Goal: Communication & Community: Answer question/provide support

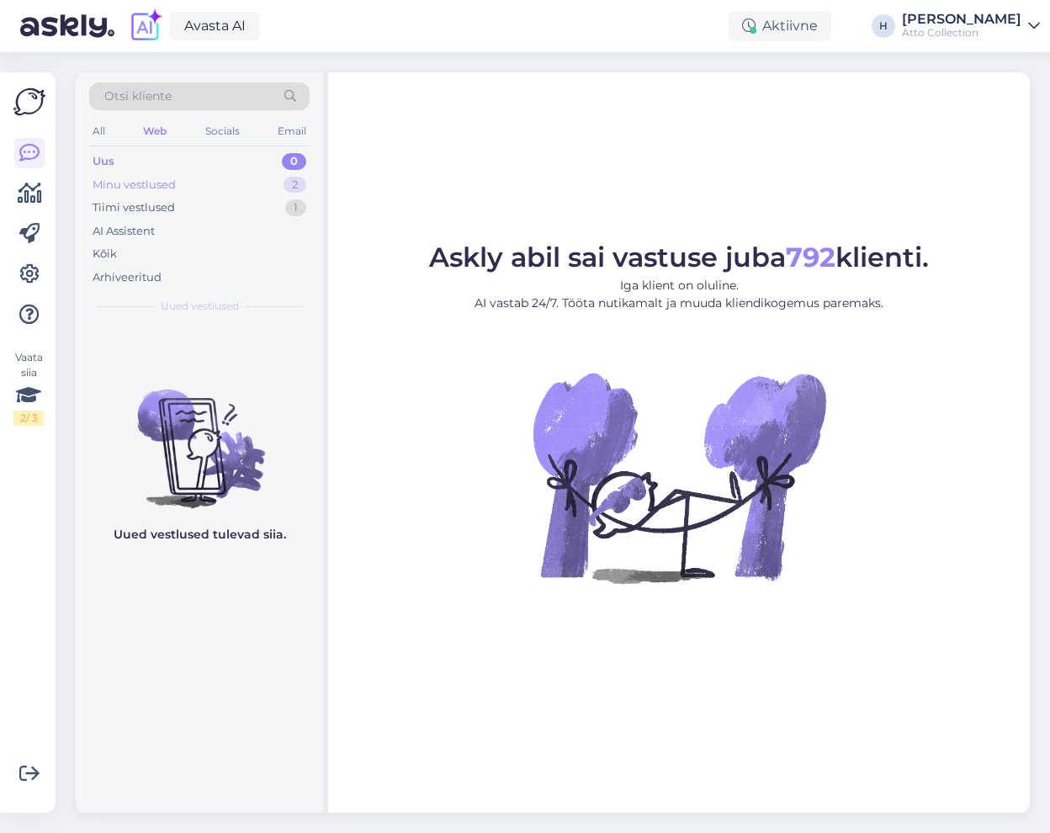
click at [137, 182] on div "Minu vestlused" at bounding box center [134, 185] width 83 height 17
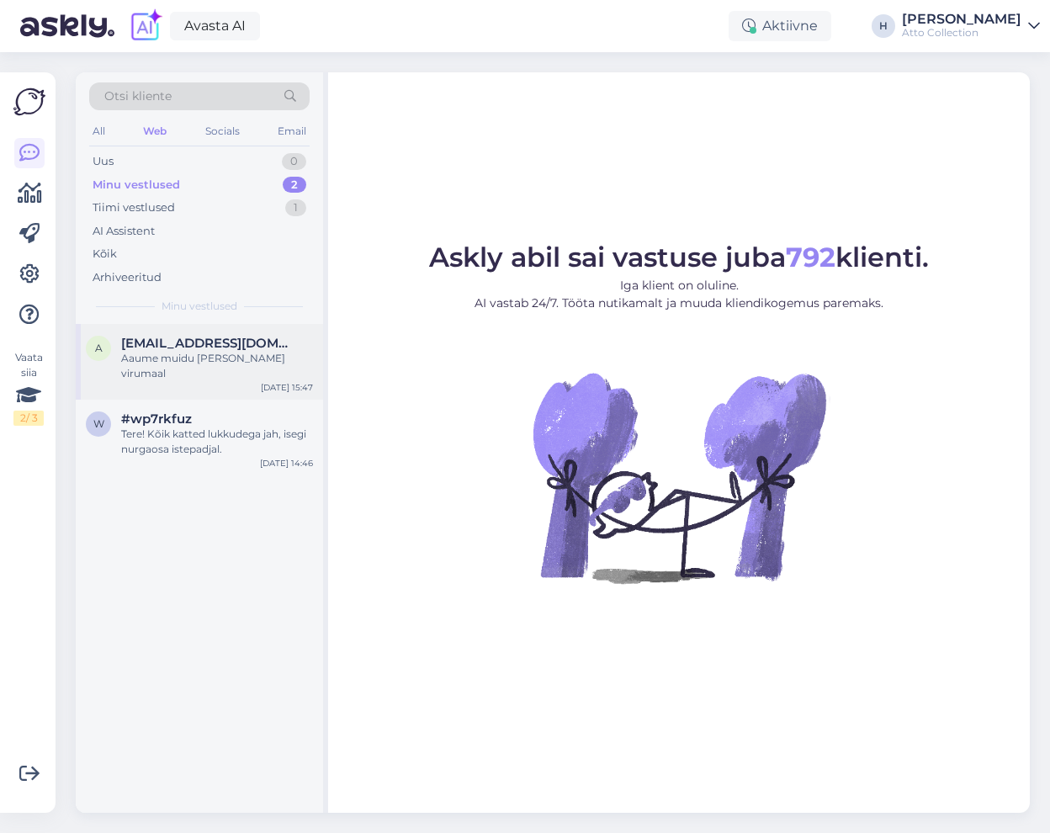
click at [160, 352] on div "Aaume muidu [PERSON_NAME] virumaal" at bounding box center [217, 366] width 192 height 30
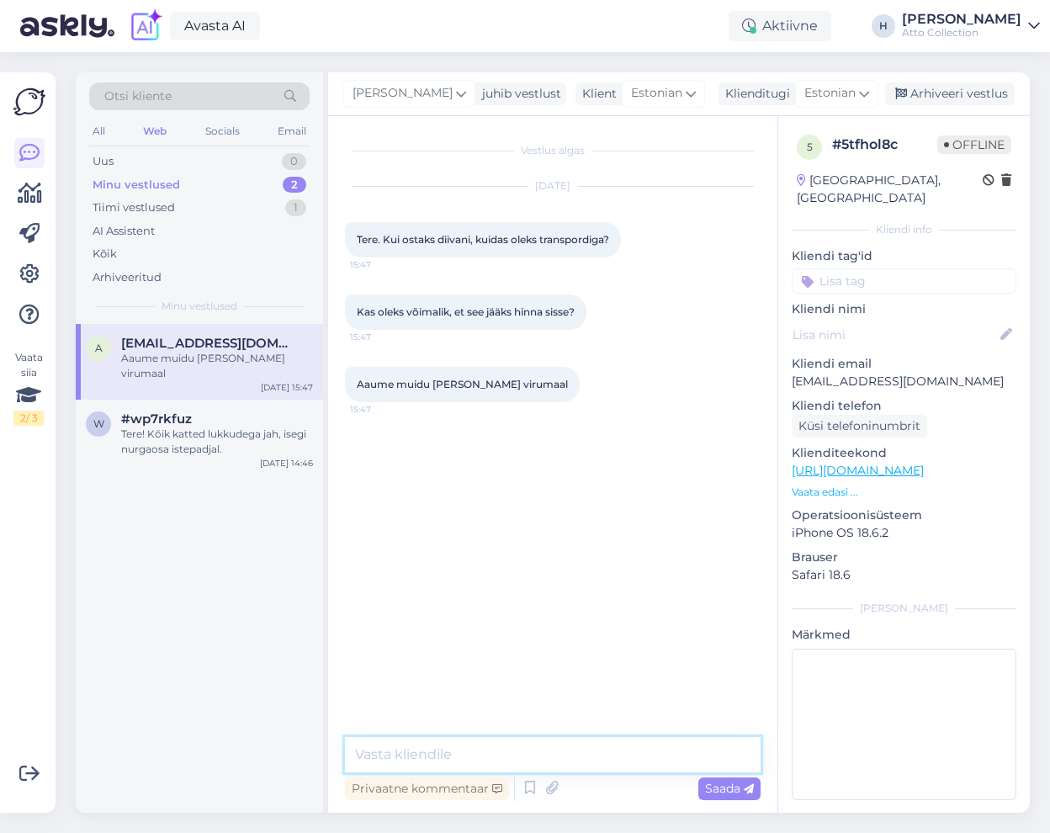
click at [474, 760] on textarea at bounding box center [553, 754] width 416 height 35
type textarea "Tere! Aitäh huvi tundmast! Tarne välisukseni on hinnas"
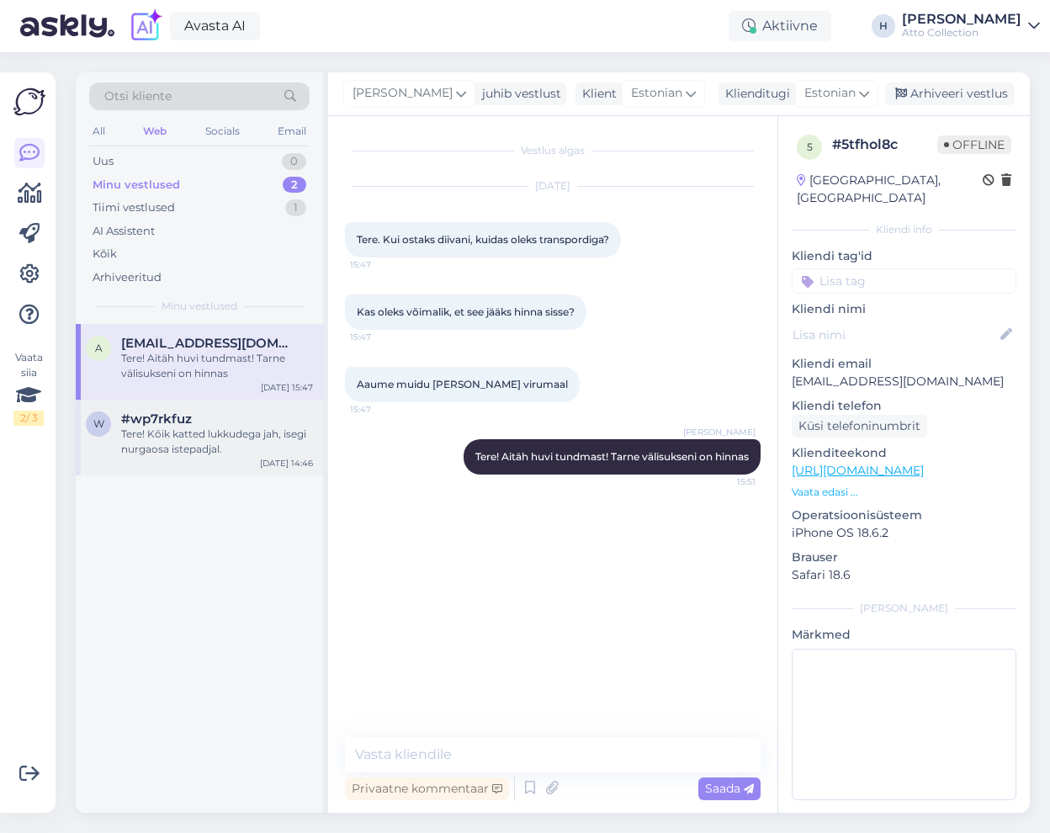
click at [163, 444] on div "Tere! Kõik katted lukkudega jah, isegi nurgaosa istepadjal." at bounding box center [217, 441] width 192 height 30
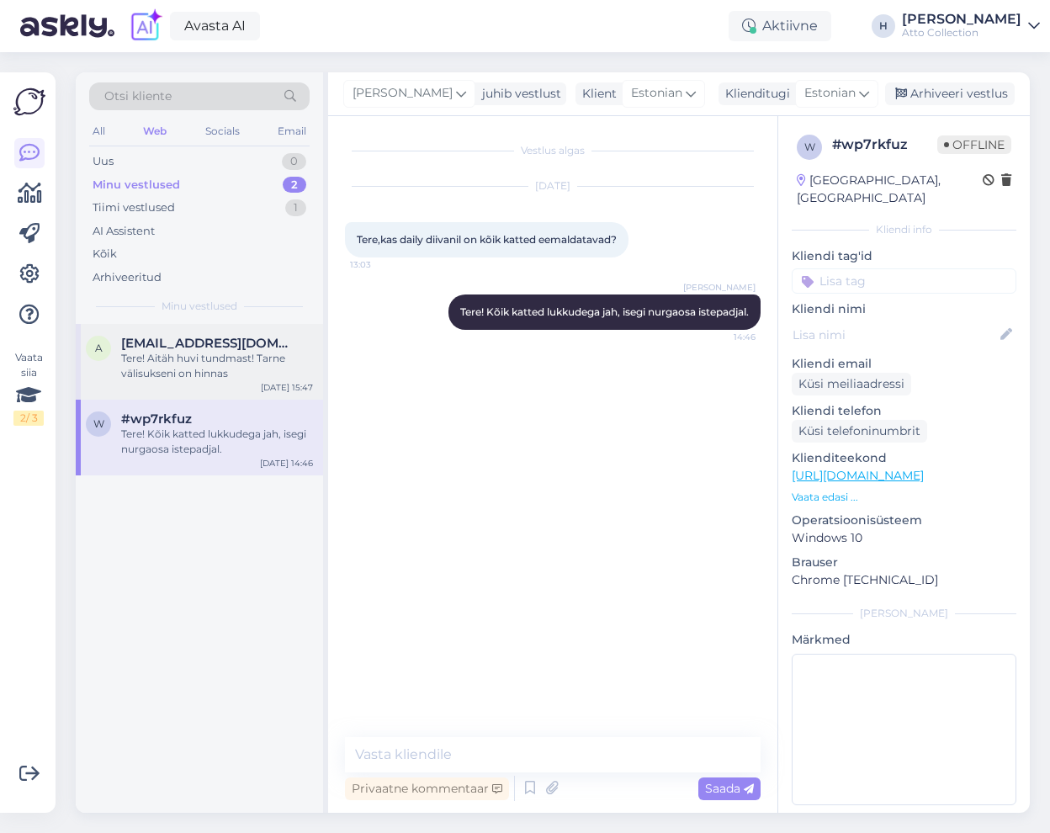
click at [194, 359] on div "Tere! Aitäh huvi tundmast! Tarne välisukseni on hinnas" at bounding box center [217, 366] width 192 height 30
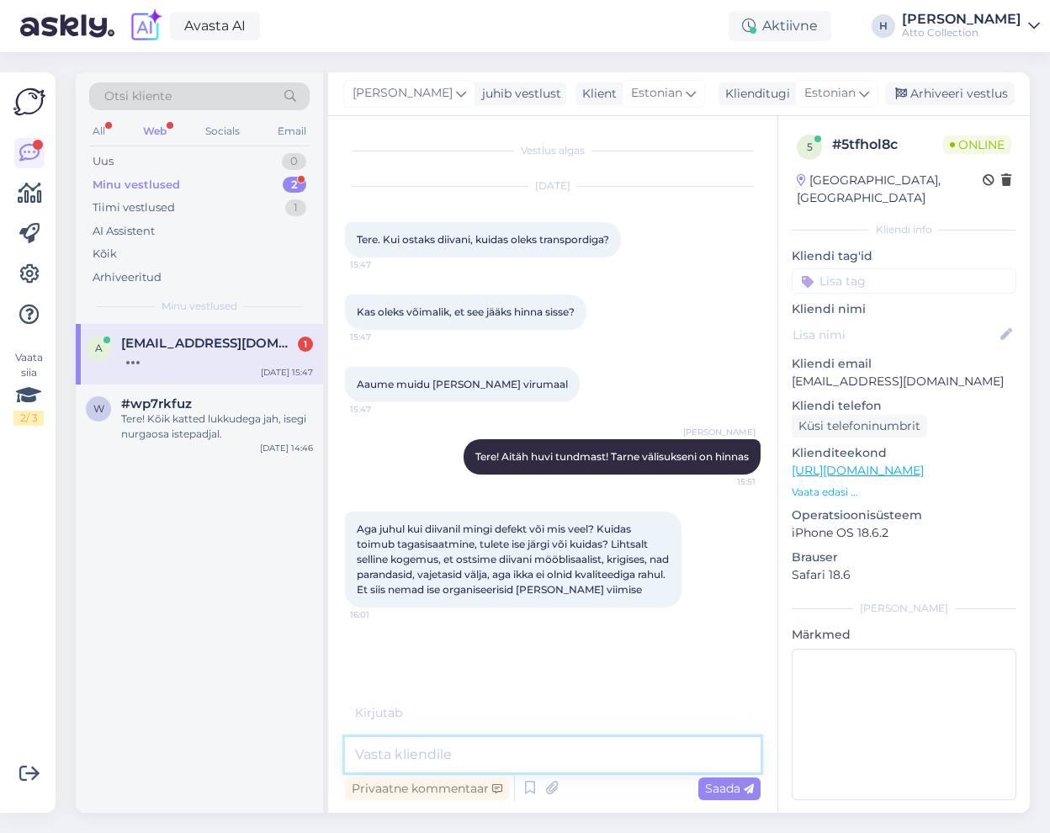
click at [481, 759] on textarea at bounding box center [553, 754] width 416 height 35
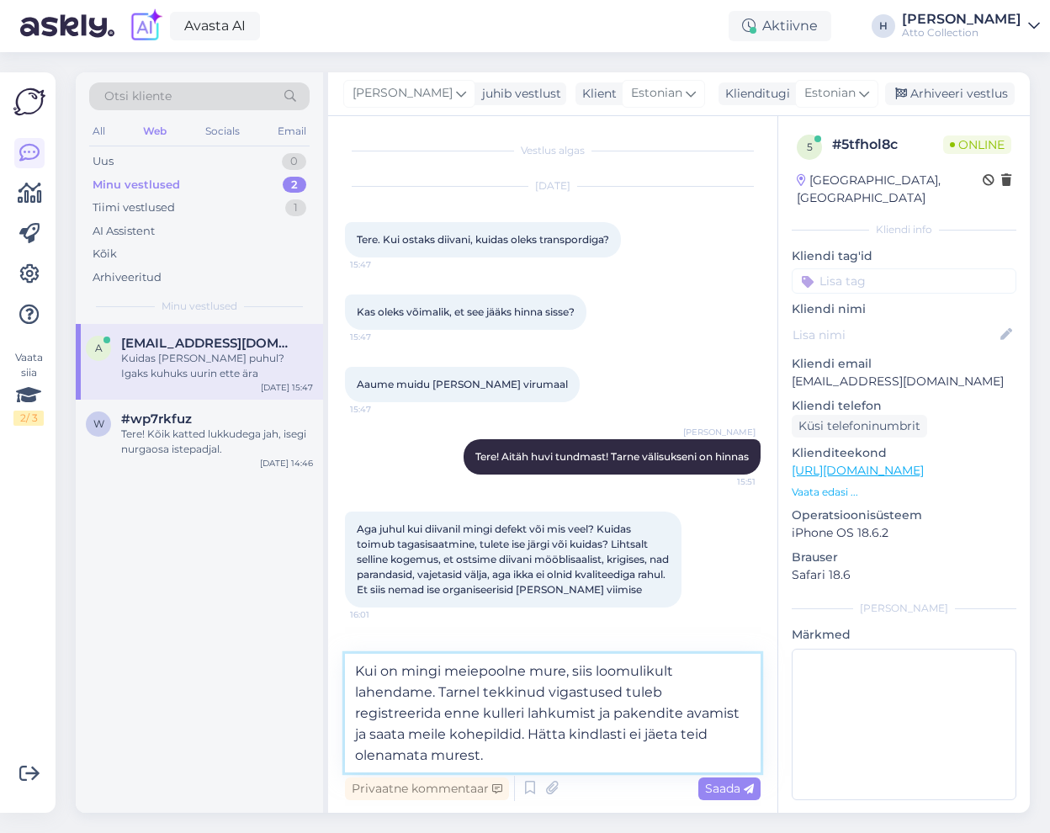
type textarea "Kui on mingi meiepoolne mure, siis loomulikult lahendame. Tarnel tekkinud vigas…"
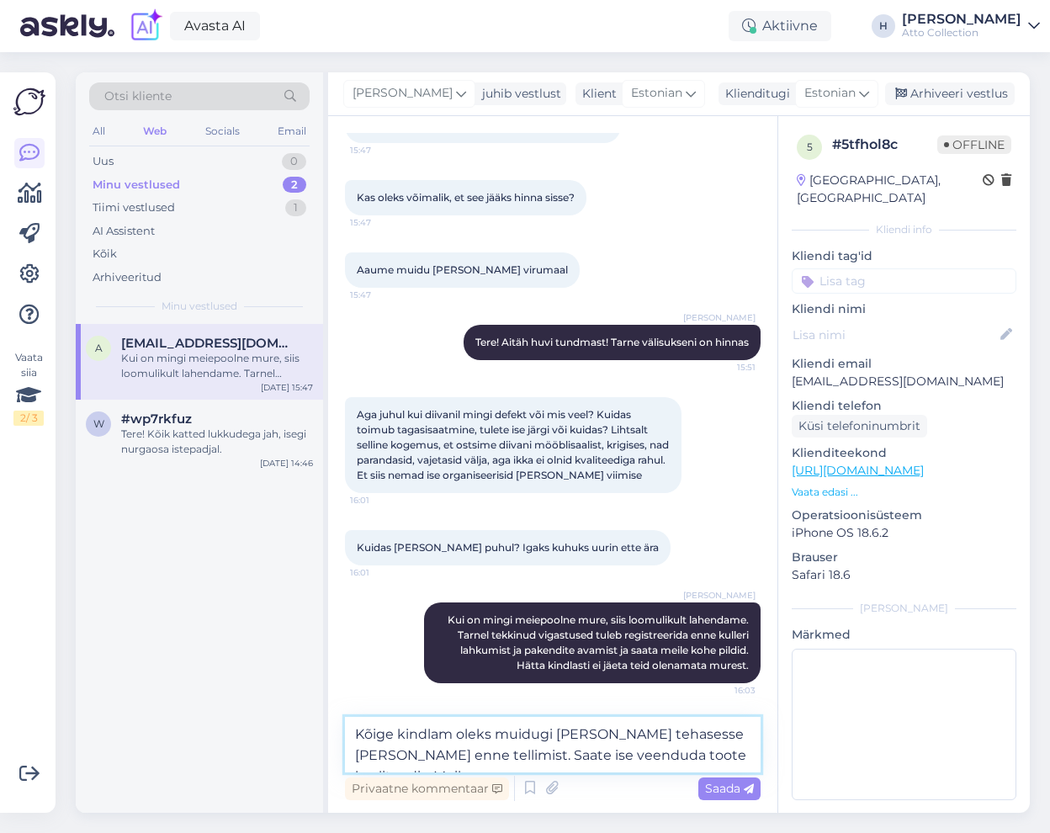
scroll to position [135, 0]
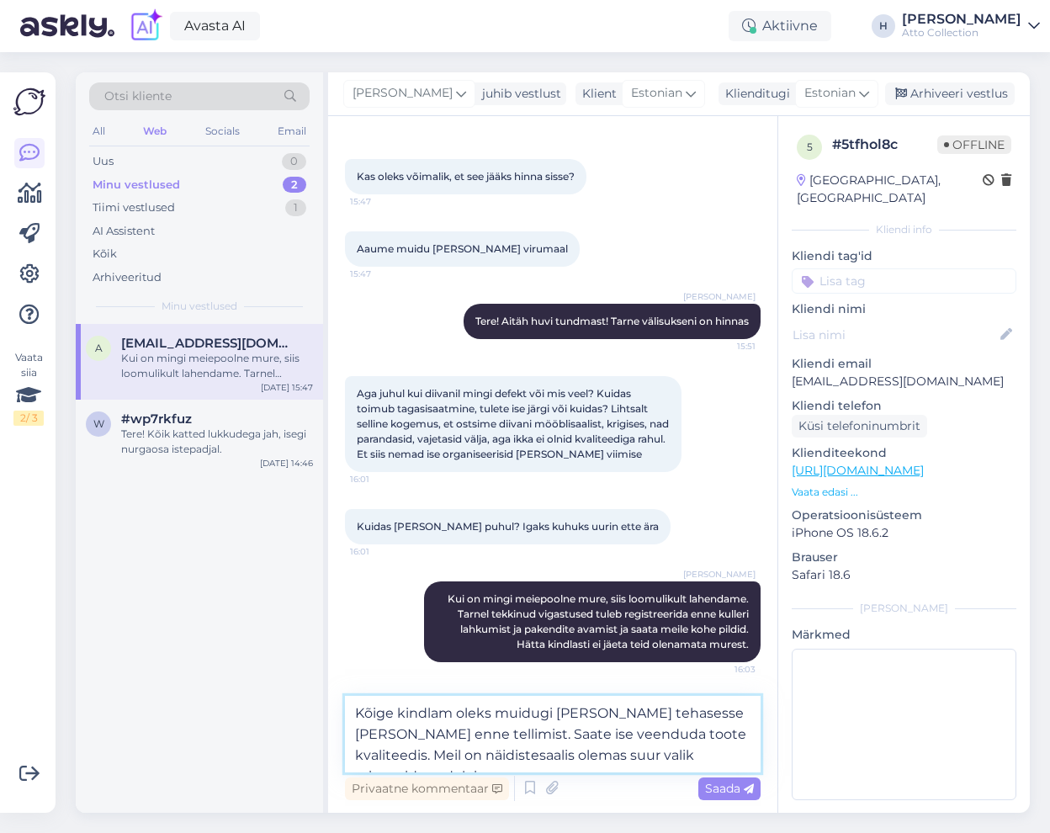
type textarea "Kõige kindlam oleks muidugi [PERSON_NAME] tehasesse [PERSON_NAME] enne tellimis…"
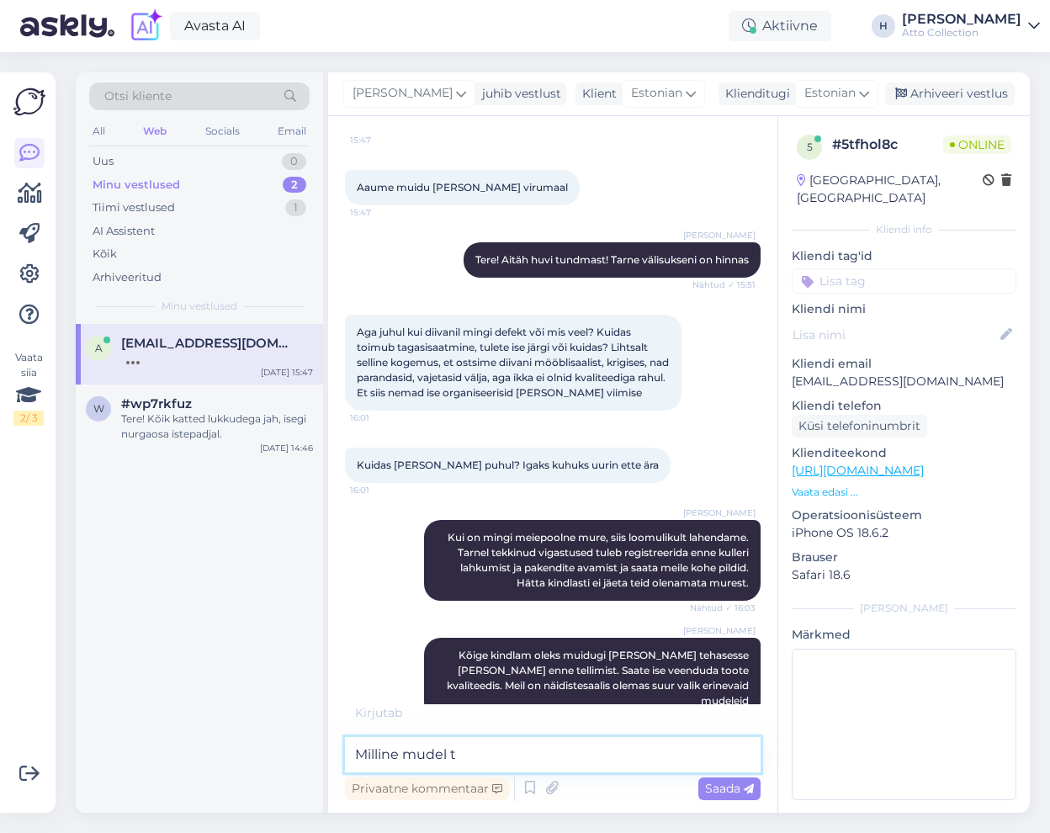
scroll to position [215, 0]
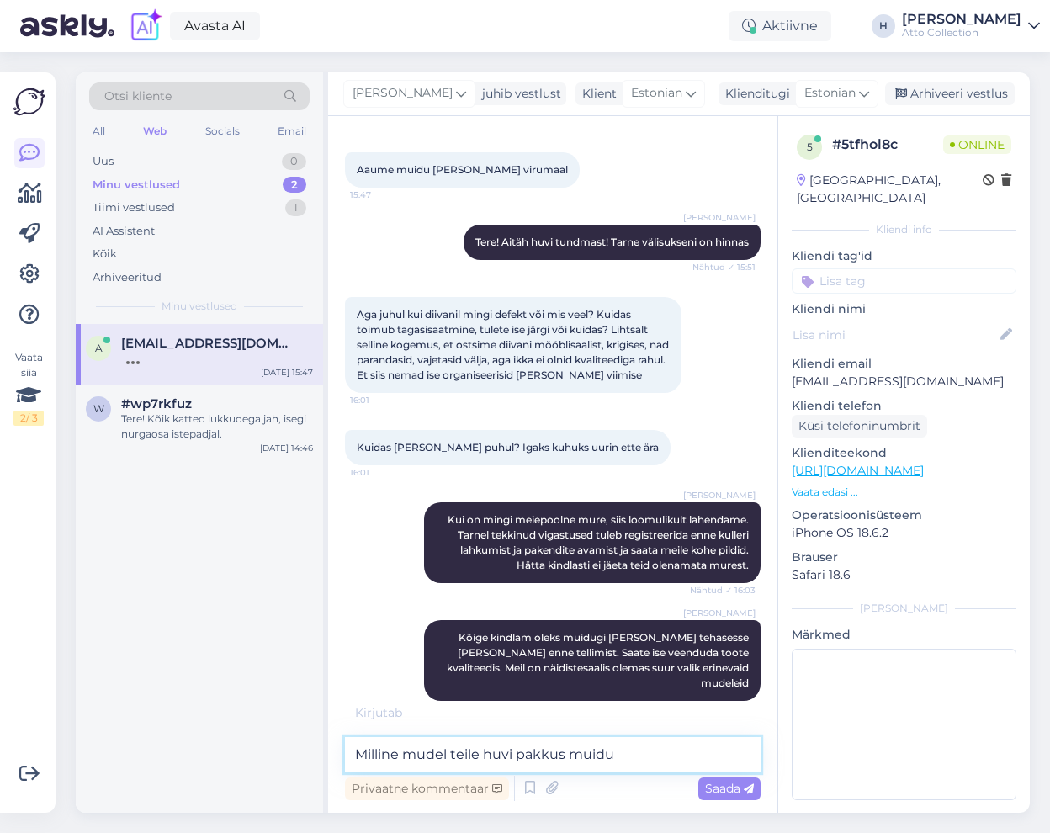
type textarea "Milline mudel teile huvi pakkus muidu?"
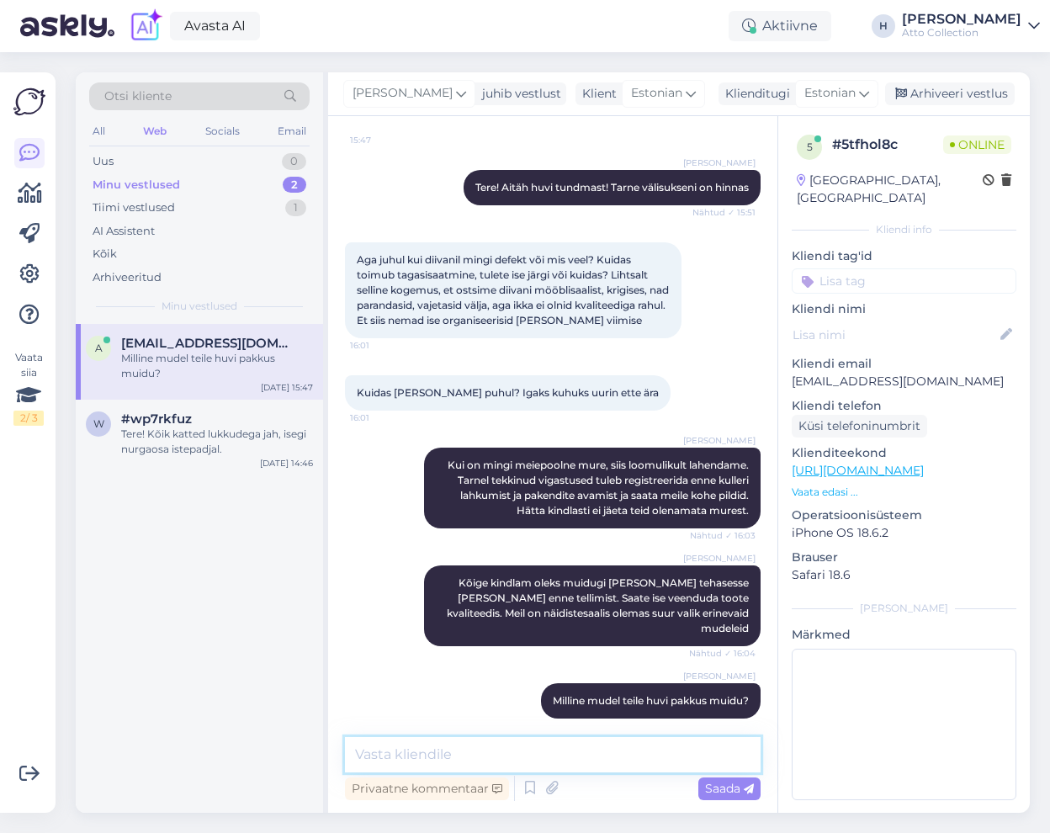
scroll to position [357, 0]
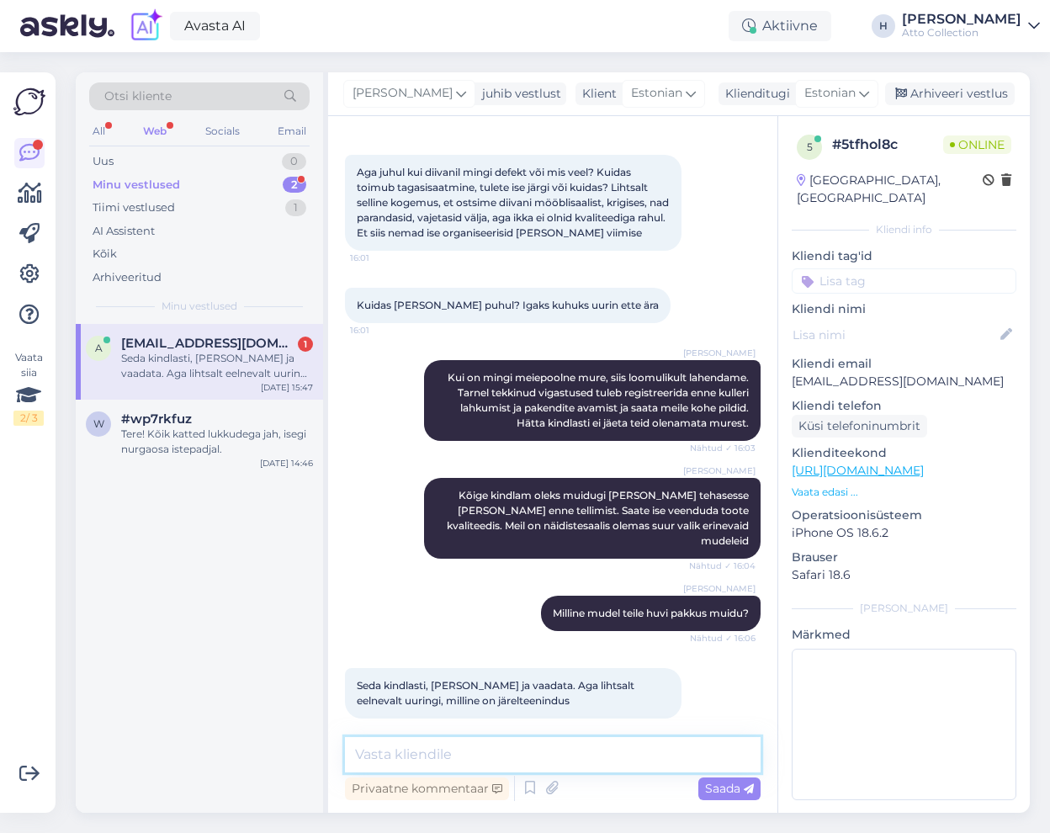
click at [477, 753] on textarea at bounding box center [553, 754] width 416 height 35
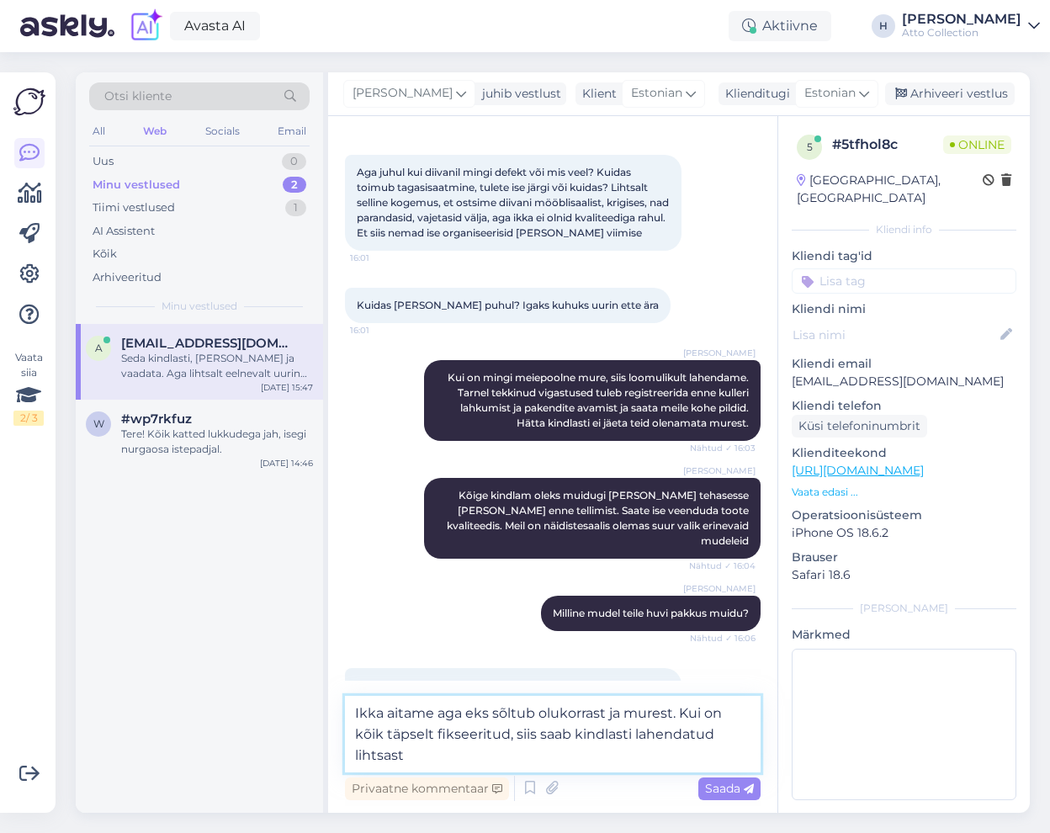
type textarea "Ikka aitame aga eks sõltub olukorrast ja murest. Kui on kõik täpselt fikseeritu…"
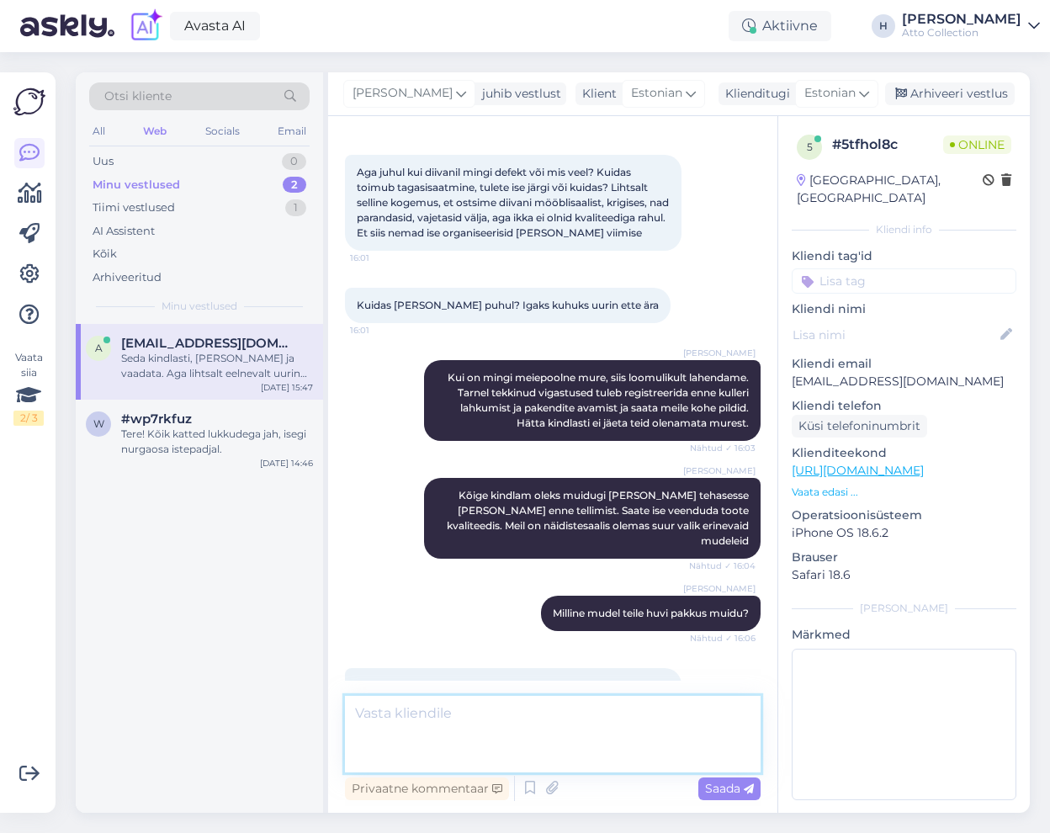
scroll to position [444, 0]
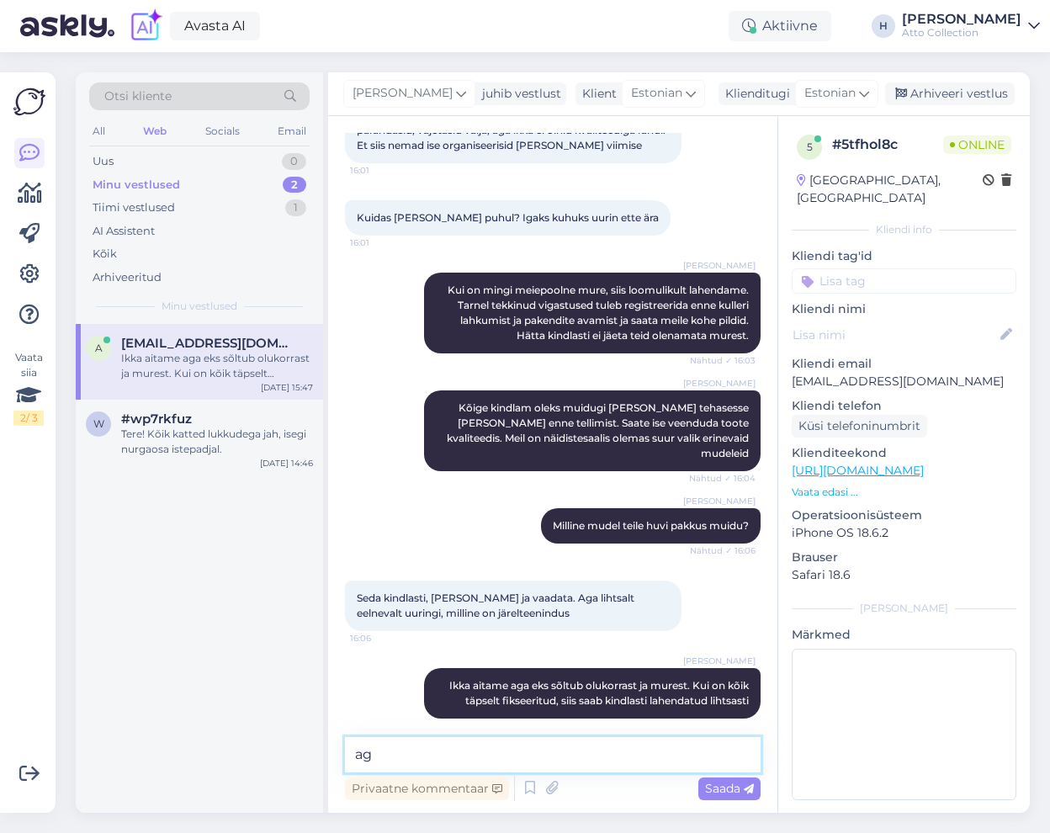
type textarea "a"
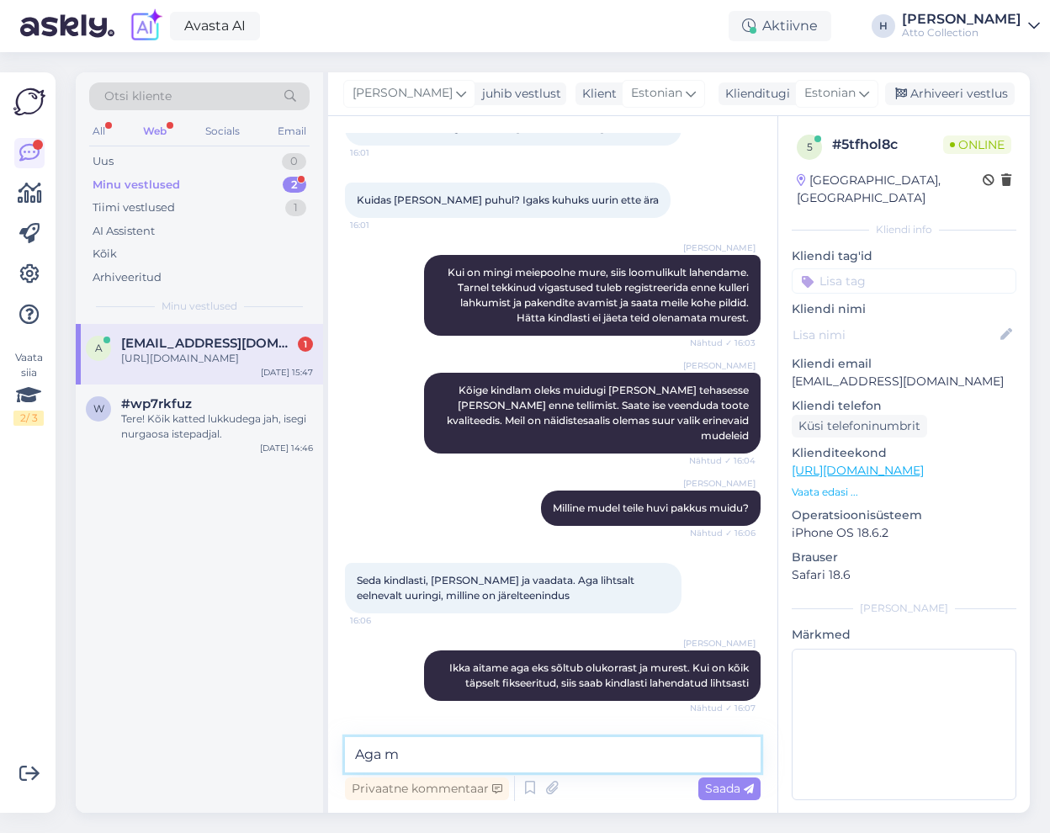
scroll to position [517, 0]
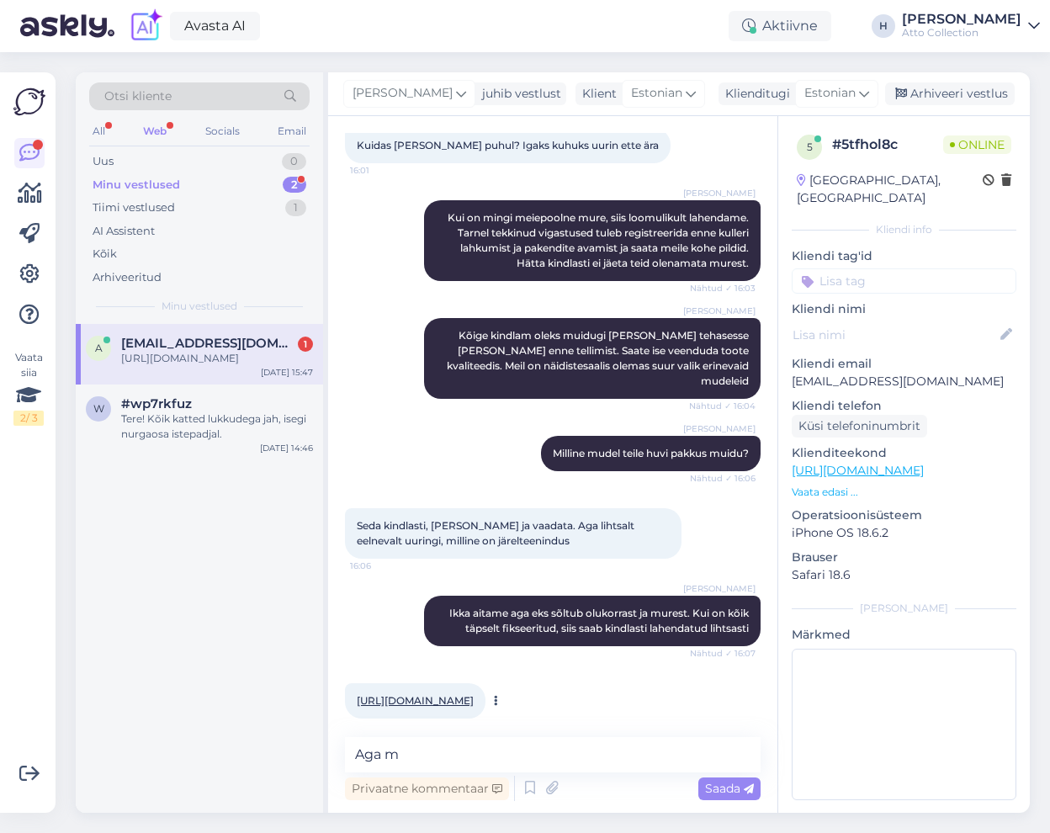
click at [451, 694] on link "[URL][DOMAIN_NAME]" at bounding box center [415, 700] width 117 height 13
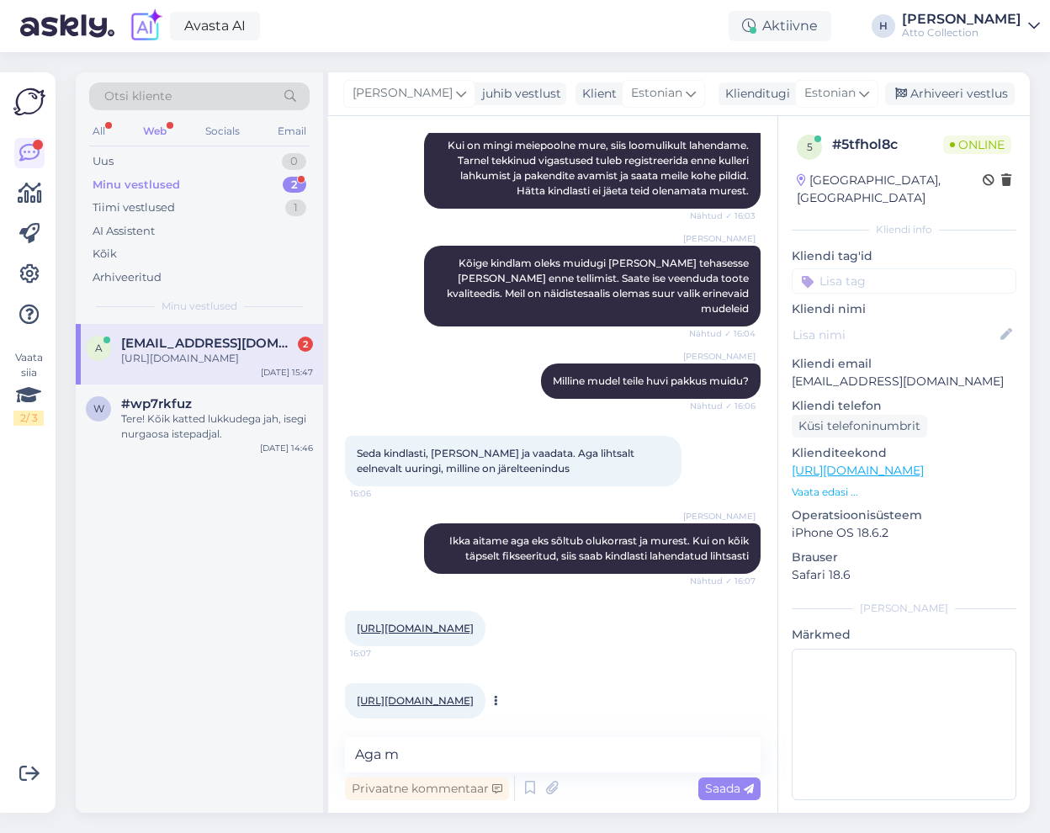
click at [474, 694] on link "[URL][DOMAIN_NAME]" at bounding box center [415, 700] width 117 height 13
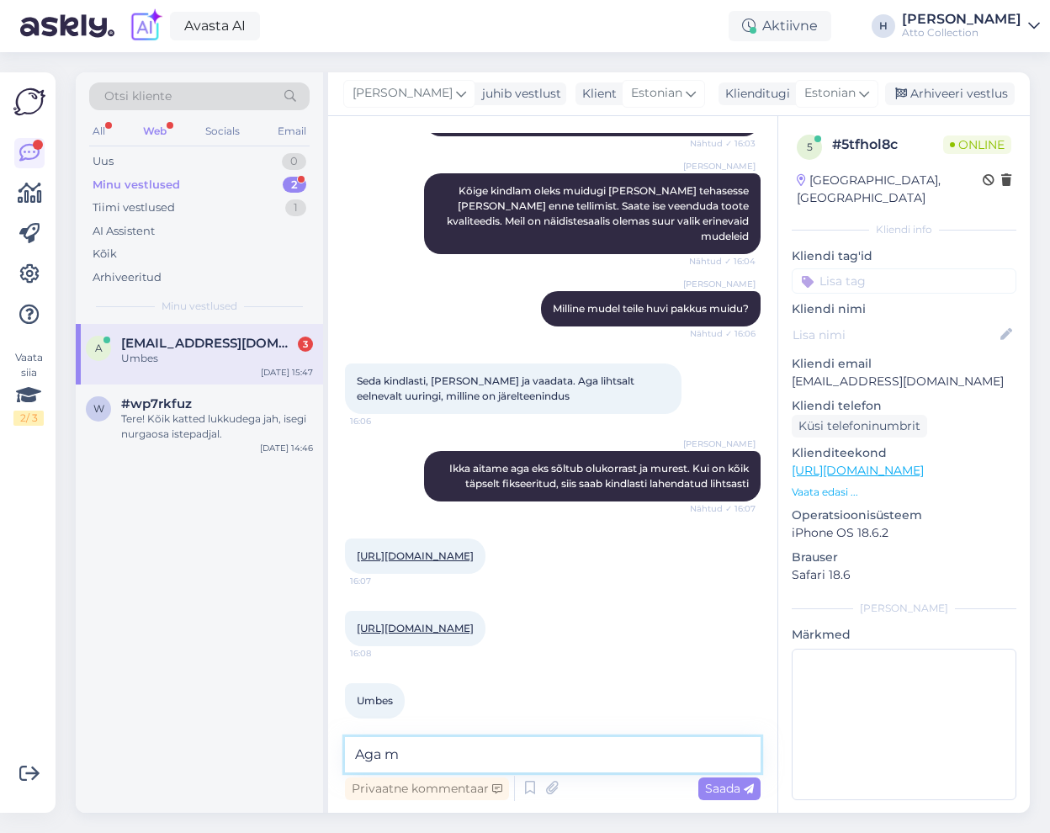
click at [450, 750] on textarea "Aga m" at bounding box center [553, 754] width 416 height 35
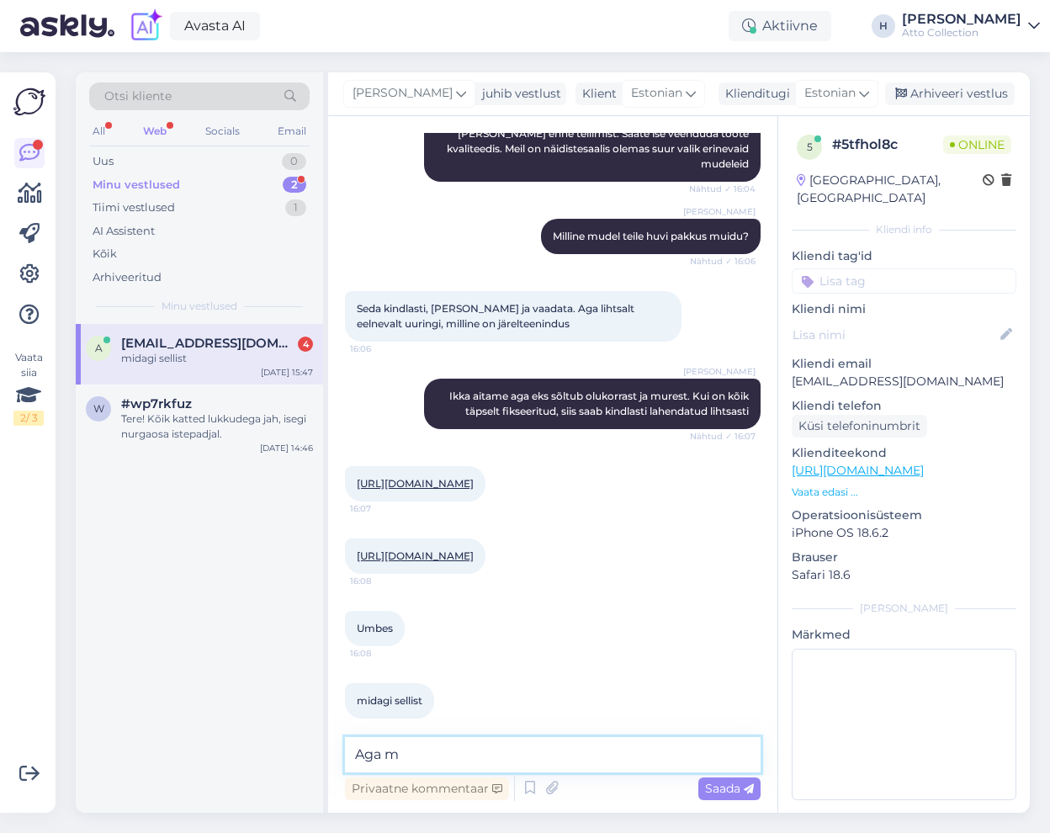
scroll to position [806, 0]
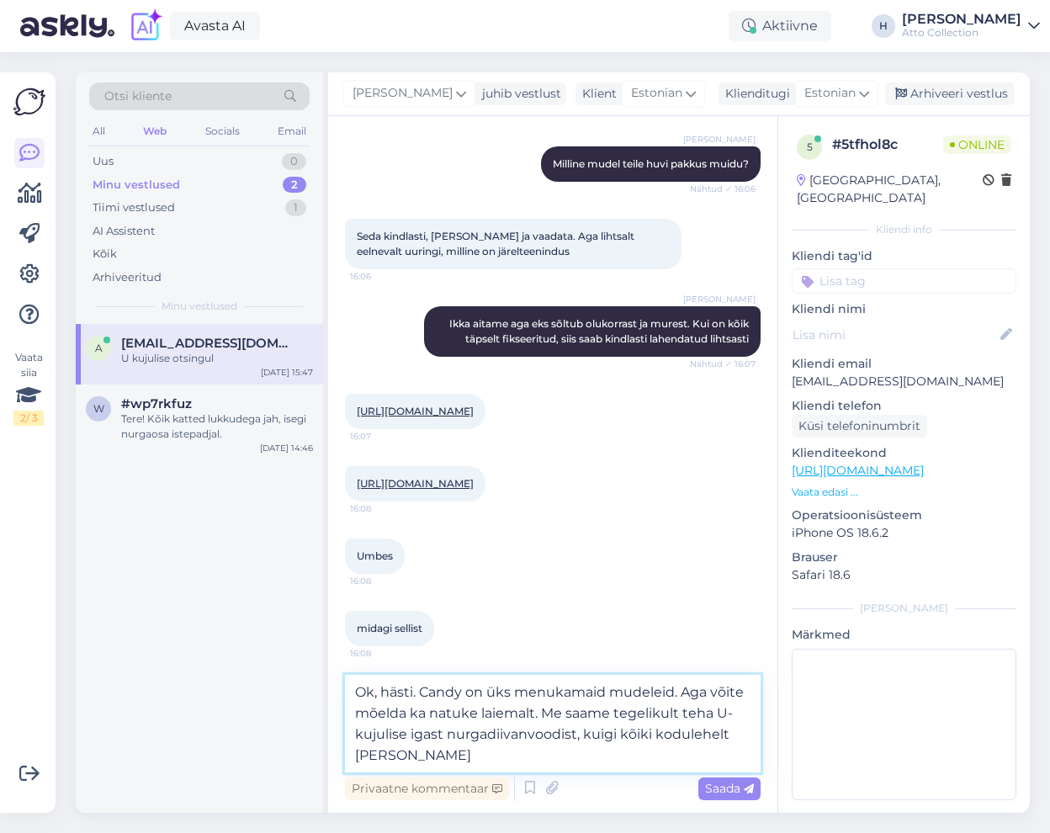
type textarea "Ok, hästi. Candy on üks menukamaid mudeleid. Aga võite mõelda ka natuke laiemal…"
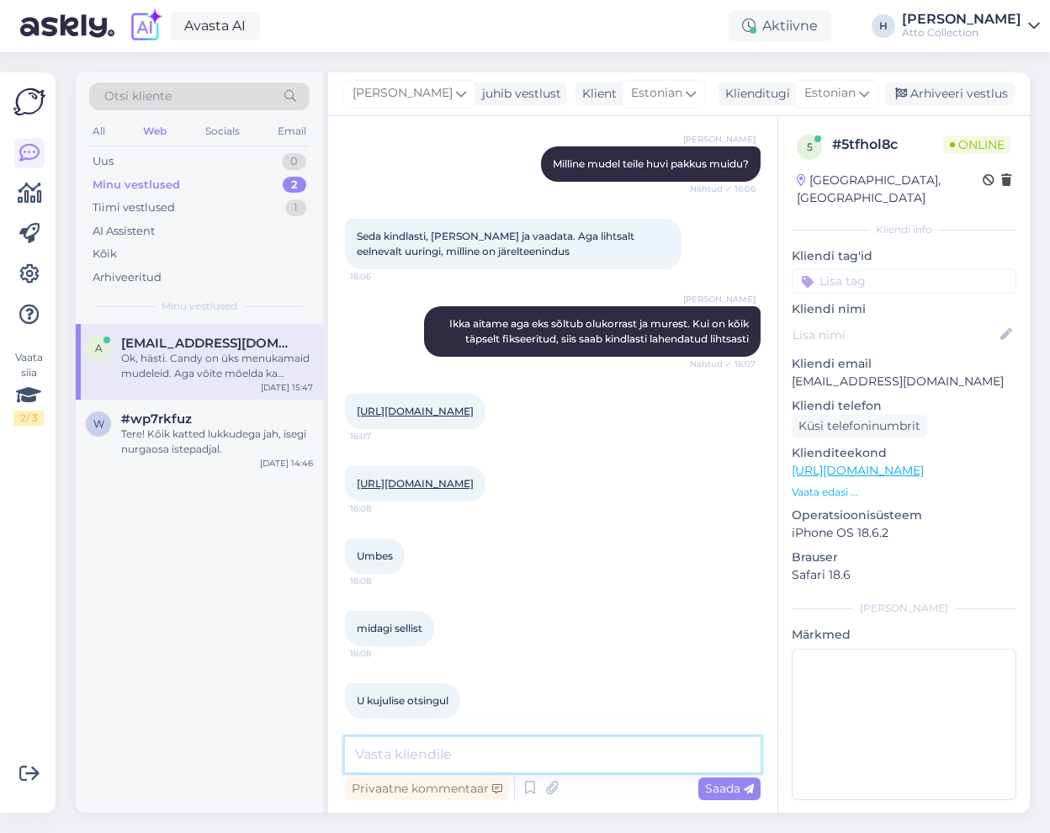
scroll to position [924, 0]
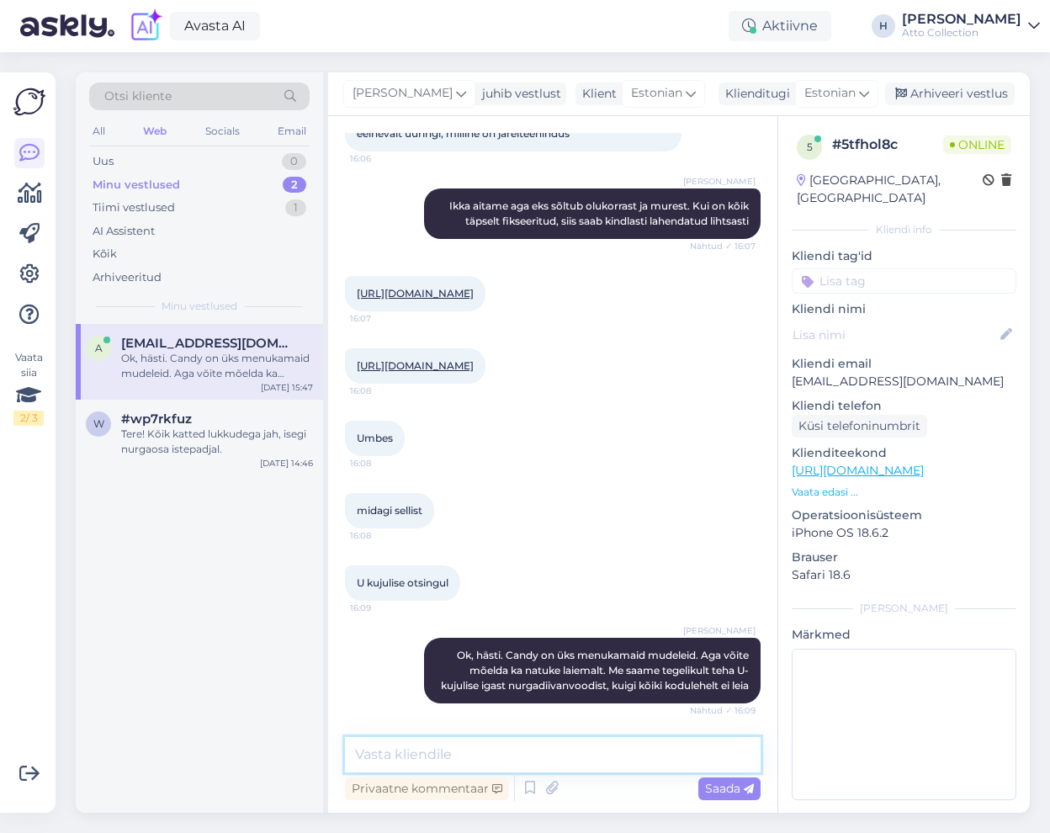
click at [460, 746] on textarea at bounding box center [553, 754] width 416 height 35
paste textarea "[URL][DOMAIN_NAME]"
type textarea "[URL][DOMAIN_NAME] -"
click at [391, 753] on textarea at bounding box center [553, 754] width 416 height 35
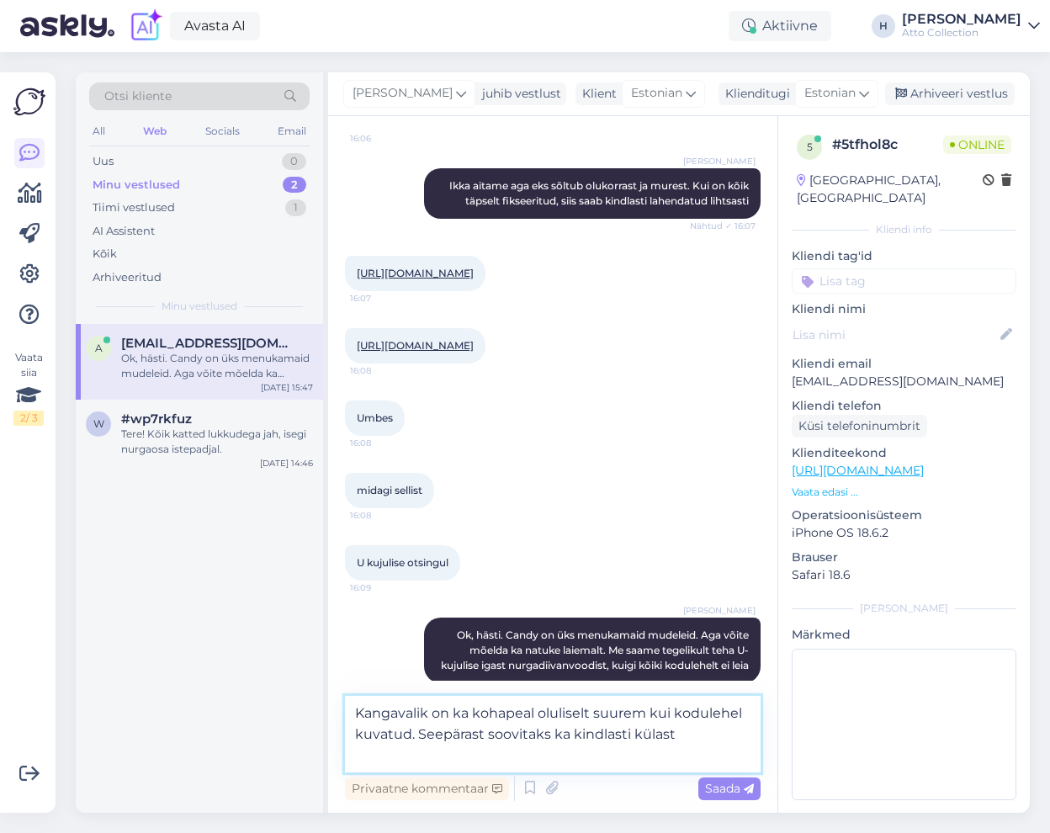
scroll to position [965, 0]
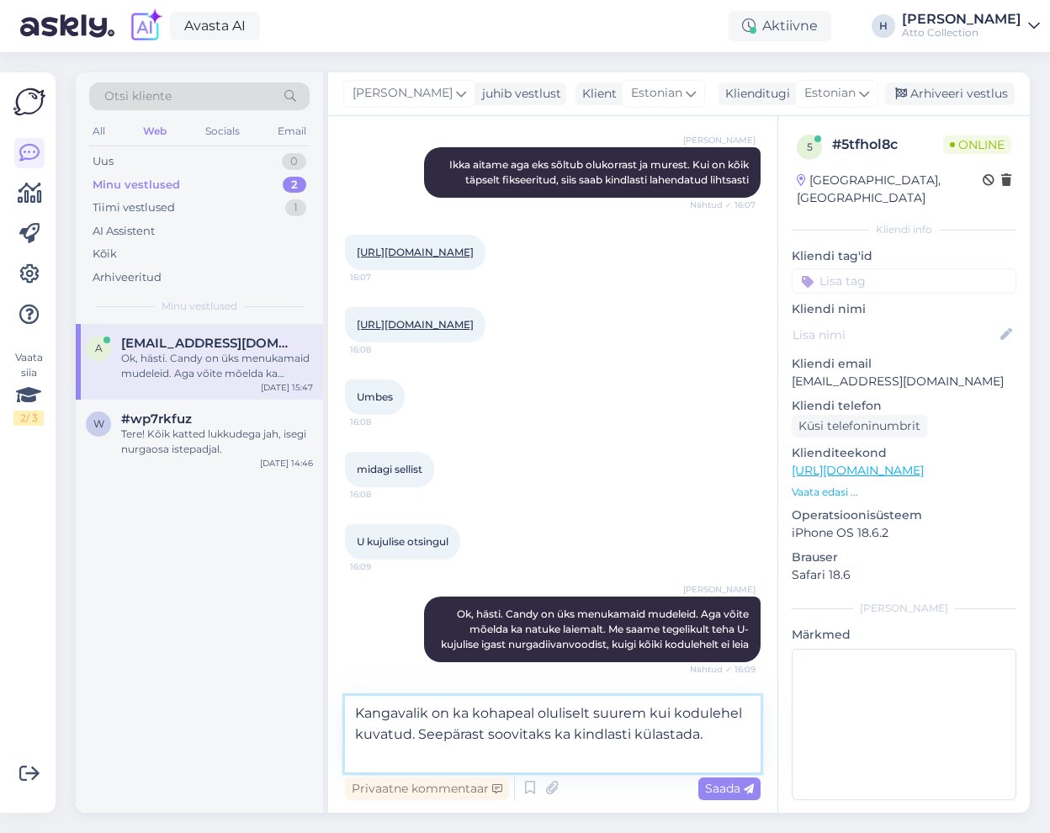
type textarea "Kangavalik on ka kohapeal oluliselt suurem kui kodulehel kuvatud. Seepärast soo…"
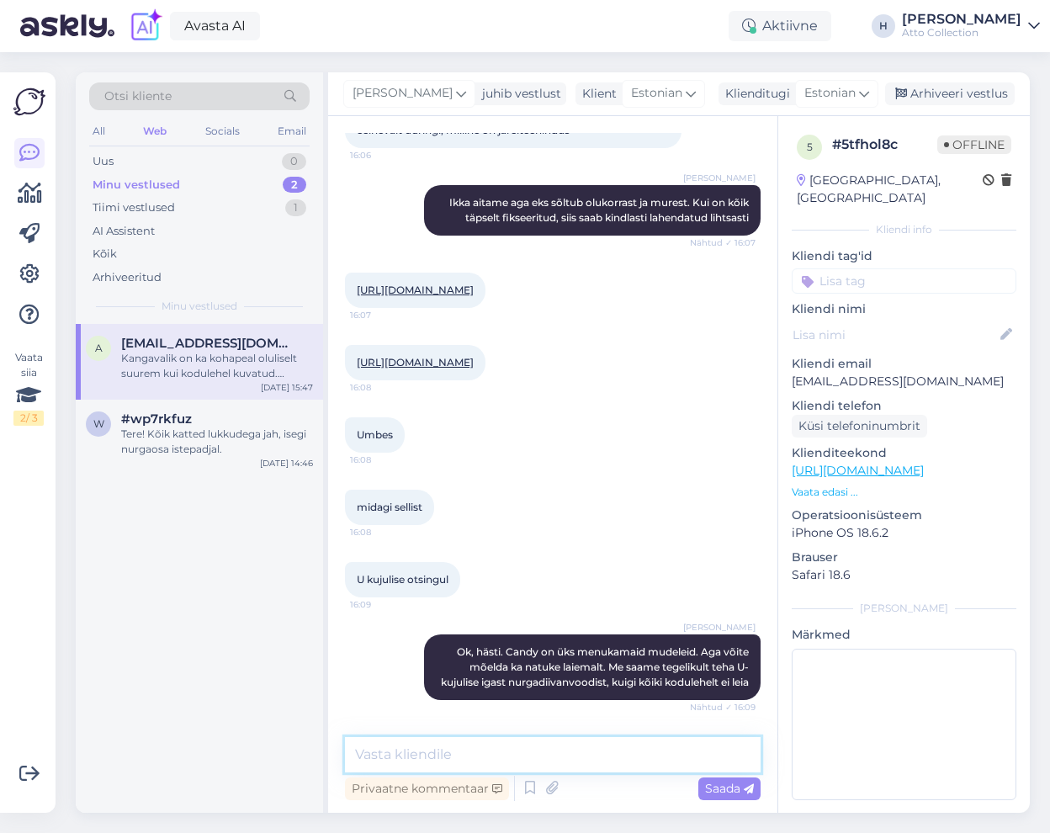
scroll to position [1011, 0]
